Goal: Check status: Check status

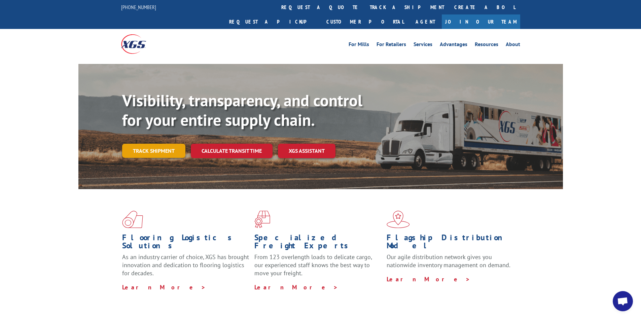
click at [148, 144] on link "Track shipment" at bounding box center [153, 151] width 63 height 14
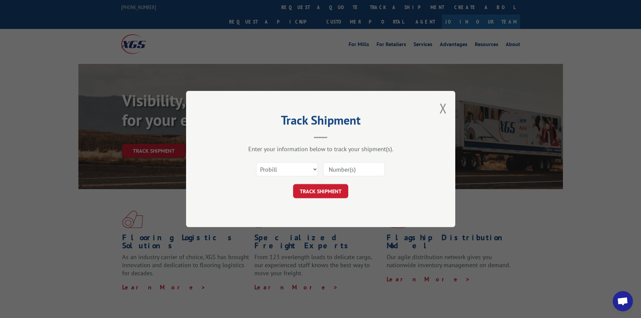
paste input "2845860"
type input "2845860"
click at [320, 186] on button "TRACK SHIPMENT" at bounding box center [320, 191] width 55 height 14
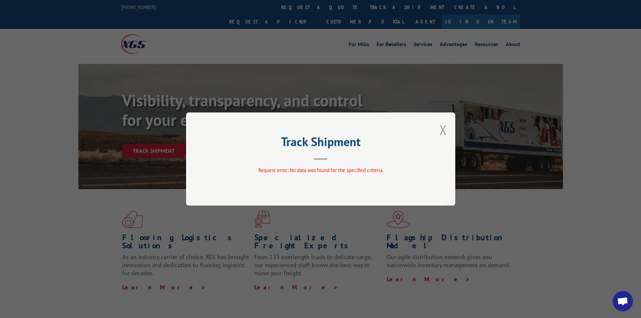
click at [445, 133] on button "Close modal" at bounding box center [442, 130] width 7 height 18
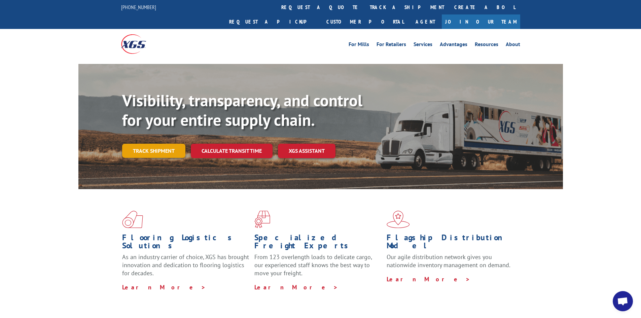
click at [147, 144] on link "Track shipment" at bounding box center [153, 151] width 63 height 14
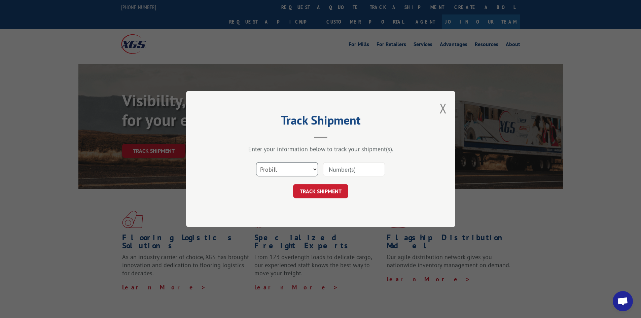
click at [271, 167] on select "Select category... Probill BOL PO" at bounding box center [287, 169] width 62 height 14
select select "bol"
click at [256, 162] on select "Select category... Probill BOL PO" at bounding box center [287, 169] width 62 height 14
click at [344, 166] on input at bounding box center [354, 169] width 62 height 14
paste input "2845860"
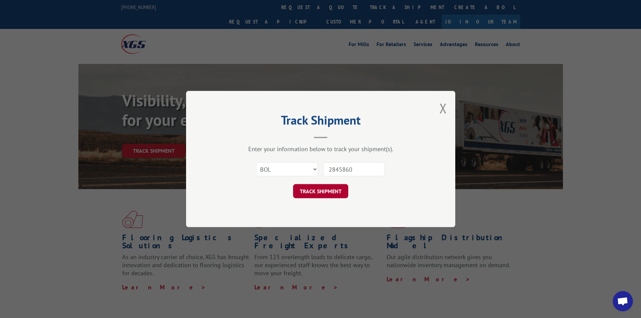
type input "2845860"
click at [315, 194] on button "TRACK SHIPMENT" at bounding box center [320, 191] width 55 height 14
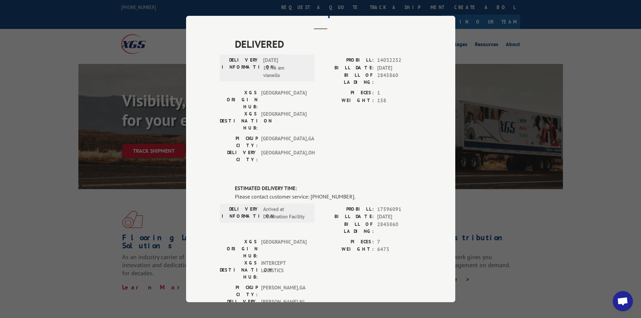
scroll to position [67, 0]
